Goal: Task Accomplishment & Management: Manage account settings

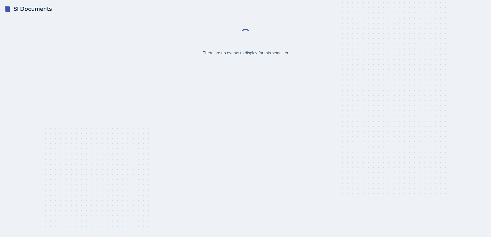
select select "2bed604d-1099-4043-b1bc-2365e8740244"
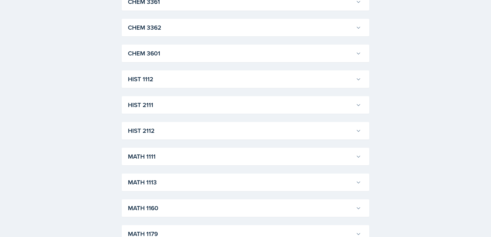
scroll to position [350, 0]
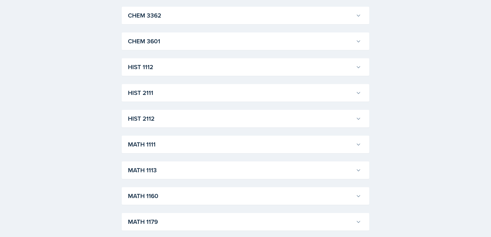
click at [149, 91] on h3 "HIST 2111" at bounding box center [241, 92] width 226 height 9
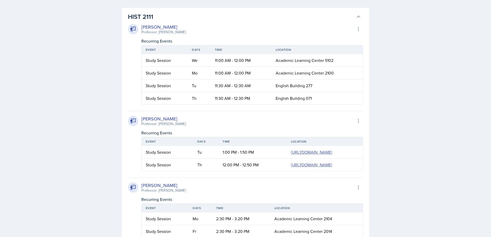
scroll to position [406, 0]
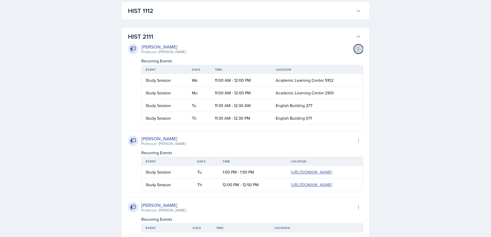
click at [358, 49] on icon at bounding box center [358, 48] width 1 height 3
click at [423, 62] on div "SI Documents Select Semester Fall 2025 Summer 2025 Spring 2025 Fall 2024 Summer…" at bounding box center [245, 200] width 491 height 1212
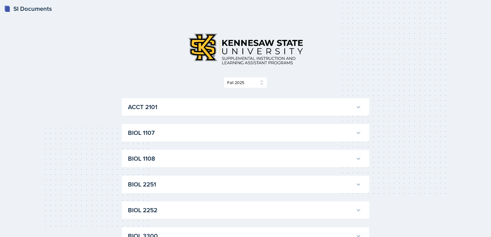
drag, startPoint x: 26, startPoint y: 9, endPoint x: 30, endPoint y: 13, distance: 5.5
click at [26, 9] on div "SI Documents" at bounding box center [28, 8] width 48 height 9
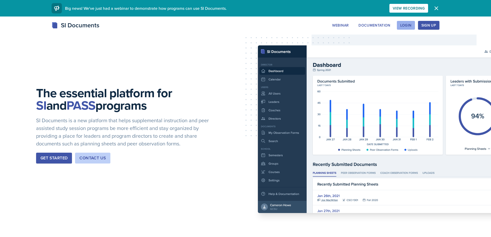
click at [408, 25] on div "Login" at bounding box center [405, 25] width 11 height 4
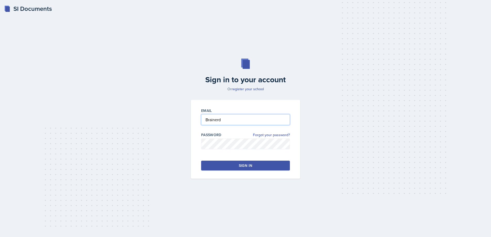
drag, startPoint x: 227, startPoint y: 120, endPoint x: 198, endPoint y: 120, distance: 29.2
click at [198, 120] on div "Email Brainerd Password Forgot your password? Sign in" at bounding box center [245, 139] width 109 height 79
type input "mbraine2@students.kennesaw.edu"
click at [197, 172] on div "Email mbraine2@students.kennesaw.edu Password Forgot your password? Sign in" at bounding box center [245, 139] width 109 height 79
click at [243, 165] on div "Sign in" at bounding box center [245, 165] width 13 height 5
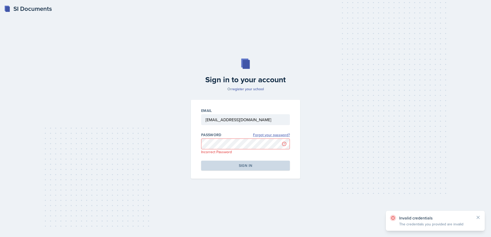
click at [270, 135] on link "Forgot your password?" at bounding box center [271, 134] width 37 height 5
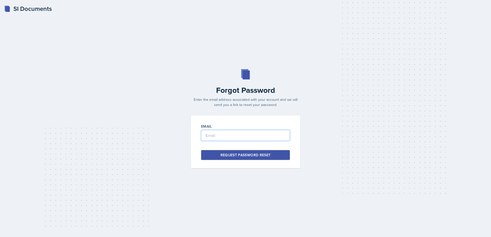
click at [209, 136] on input "email" at bounding box center [245, 135] width 89 height 11
type input "mbraine2@students.kennesaw.edu"
click at [258, 156] on div "Request Password Reset" at bounding box center [246, 155] width 50 height 5
click at [17, 9] on div "SI Documents" at bounding box center [28, 8] width 48 height 9
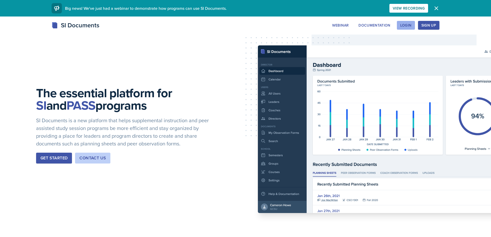
click at [407, 25] on div "Login" at bounding box center [405, 25] width 11 height 4
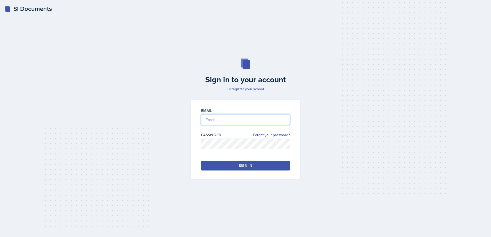
type input "Brainerd"
click at [246, 165] on div "Sign in" at bounding box center [245, 165] width 13 height 5
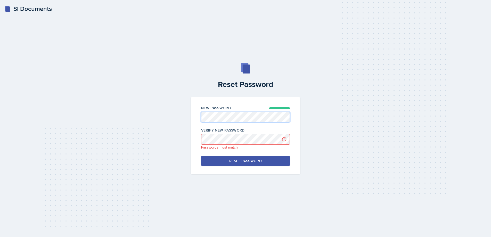
click at [201, 118] on div "New Password Verify New Password Passwords must match Reset Password" at bounding box center [245, 135] width 109 height 77
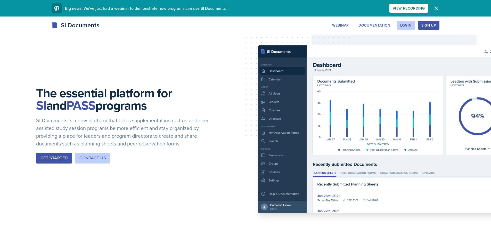
click at [433, 25] on div "Sign Up" at bounding box center [429, 25] width 15 height 4
drag, startPoint x: 403, startPoint y: 25, endPoint x: 391, endPoint y: 28, distance: 12.2
click at [403, 25] on div "Login" at bounding box center [405, 25] width 11 height 4
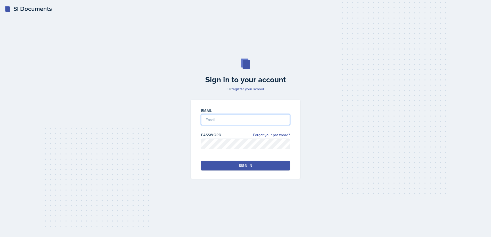
type input "Brainerd"
click at [247, 89] on link "register your school" at bounding box center [248, 88] width 32 height 5
type input "Brainerd"
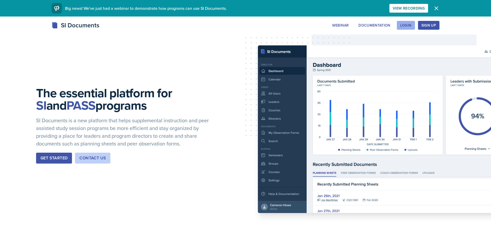
click at [407, 25] on div "Login" at bounding box center [405, 25] width 11 height 4
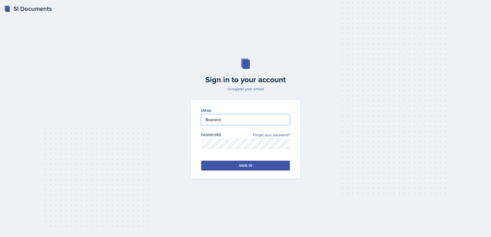
drag, startPoint x: 225, startPoint y: 118, endPoint x: 185, endPoint y: 118, distance: 40.5
click at [185, 118] on div "Sign in to your account Or register your school Email Brainerd Password Forgot …" at bounding box center [245, 118] width 475 height 153
type input "[EMAIL_ADDRESS][DOMAIN_NAME]"
click at [194, 157] on div "Email mbraine2@students.kennesaw.edu Password Forgot your password? Sign in" at bounding box center [245, 139] width 109 height 79
click at [243, 165] on div "Sign in" at bounding box center [245, 165] width 13 height 5
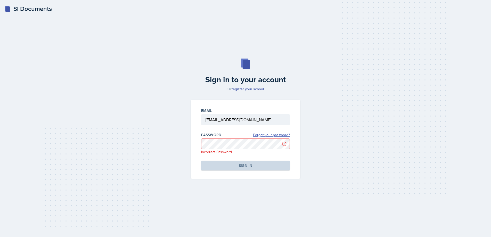
click at [277, 135] on link "Forgot your password?" at bounding box center [271, 134] width 37 height 5
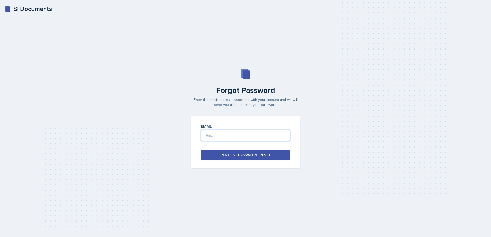
click at [207, 135] on input "email" at bounding box center [245, 135] width 89 height 11
type input "mbraine2@students.kennesaw.edu"
drag, startPoint x: 228, startPoint y: 156, endPoint x: 215, endPoint y: 154, distance: 13.4
click at [228, 156] on div "Request Password Reset" at bounding box center [246, 155] width 50 height 5
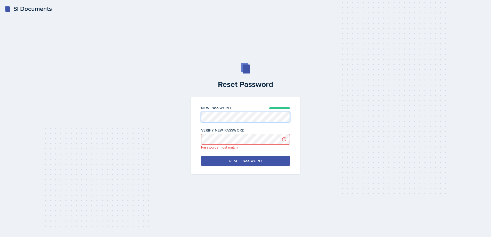
click at [196, 116] on div "New Password Verify New Password Passwords must match Reset Password" at bounding box center [245, 135] width 109 height 77
click at [197, 139] on div "New Password Verify New Password Passwords must match Reset Password" at bounding box center [245, 135] width 109 height 77
click at [196, 152] on div "New Password Verify New Password Reset Password" at bounding box center [245, 135] width 109 height 77
click at [221, 161] on button "Reset Password" at bounding box center [245, 161] width 89 height 10
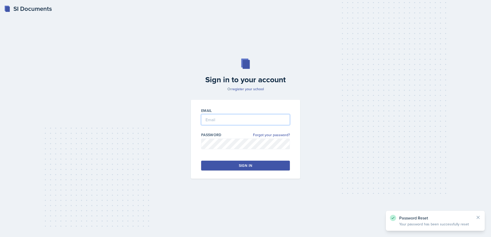
click at [218, 119] on input "email" at bounding box center [245, 119] width 89 height 11
type input "m"
type input "e"
type input "[EMAIL_ADDRESS][DOMAIN_NAME]"
click at [196, 157] on div "Email [EMAIL_ADDRESS][DOMAIN_NAME] Password Forgot your password? Sign in" at bounding box center [245, 139] width 109 height 79
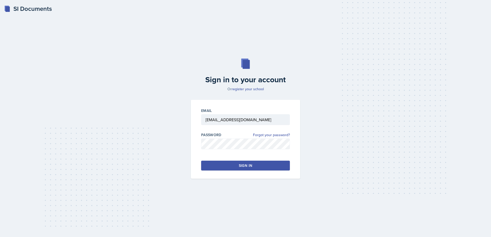
click at [226, 164] on button "Sign in" at bounding box center [245, 166] width 89 height 10
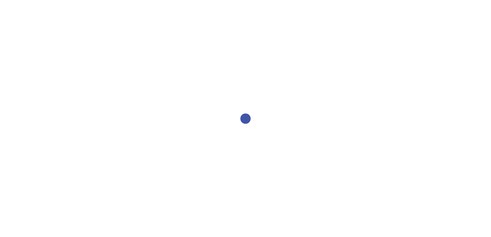
select select "2bed604d-1099-4043-b1bc-2365e8740244"
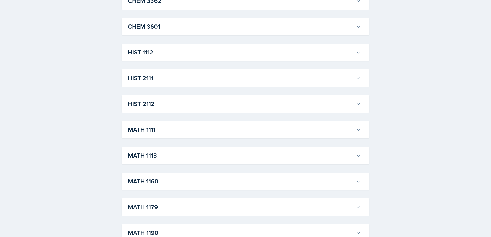
scroll to position [376, 0]
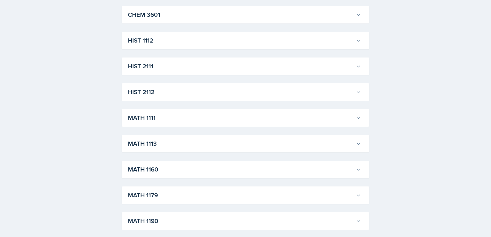
click at [171, 67] on h3 "HIST 2111" at bounding box center [241, 66] width 226 height 9
